Goal: Information Seeking & Learning: Learn about a topic

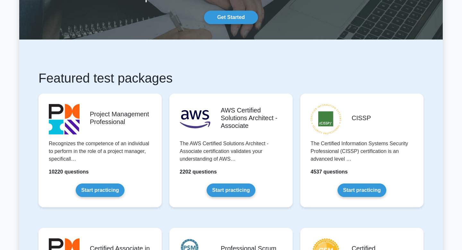
scroll to position [52, 0]
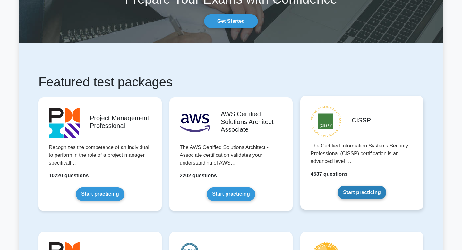
click at [348, 193] on link "Start practicing" at bounding box center [361, 191] width 48 height 13
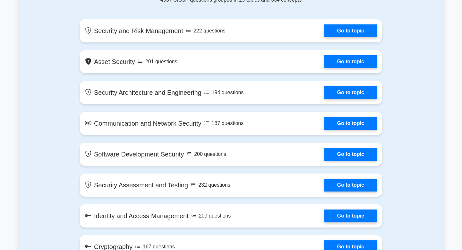
scroll to position [362, 0]
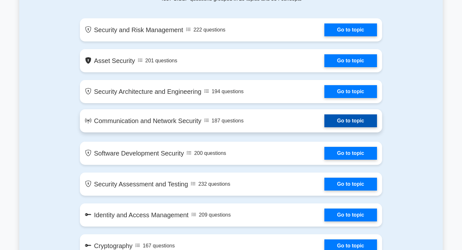
click at [324, 114] on link "Go to topic" at bounding box center [350, 120] width 53 height 13
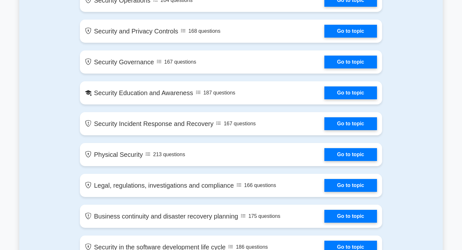
scroll to position [638, 0]
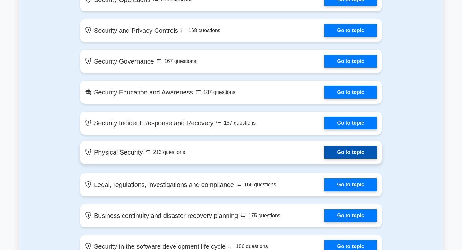
click at [324, 154] on link "Go to topic" at bounding box center [350, 152] width 53 height 13
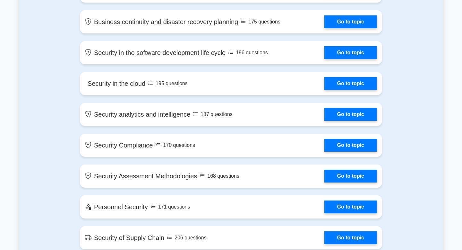
scroll to position [792, 0]
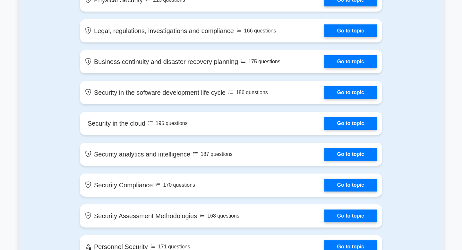
click at [324, 123] on link "Go to topic" at bounding box center [350, 123] width 53 height 13
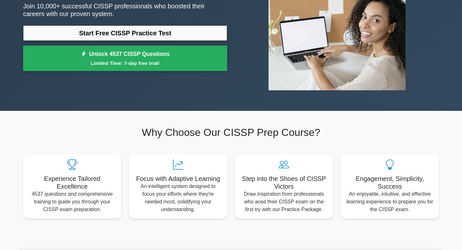
scroll to position [0, 0]
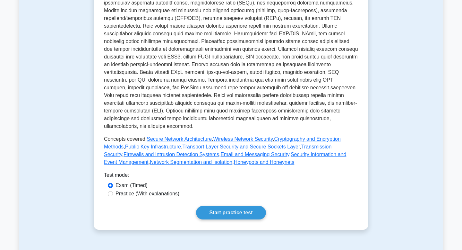
scroll to position [199, 0]
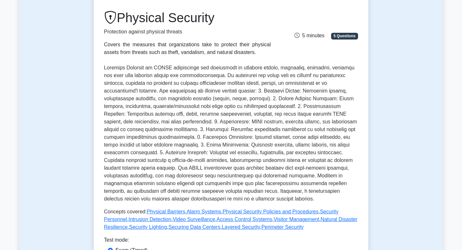
scroll to position [83, 0]
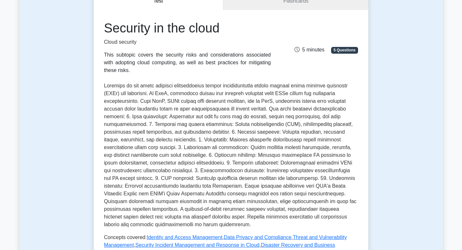
scroll to position [80, 0]
